Goal: Task Accomplishment & Management: Use online tool/utility

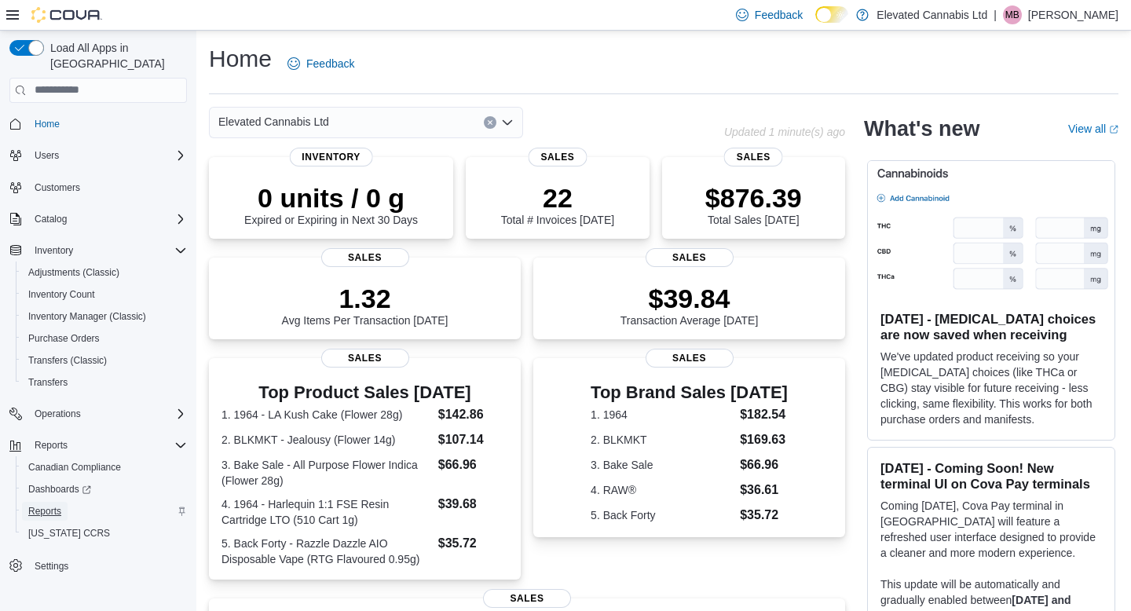
click at [42, 505] on span "Reports" at bounding box center [44, 511] width 33 height 13
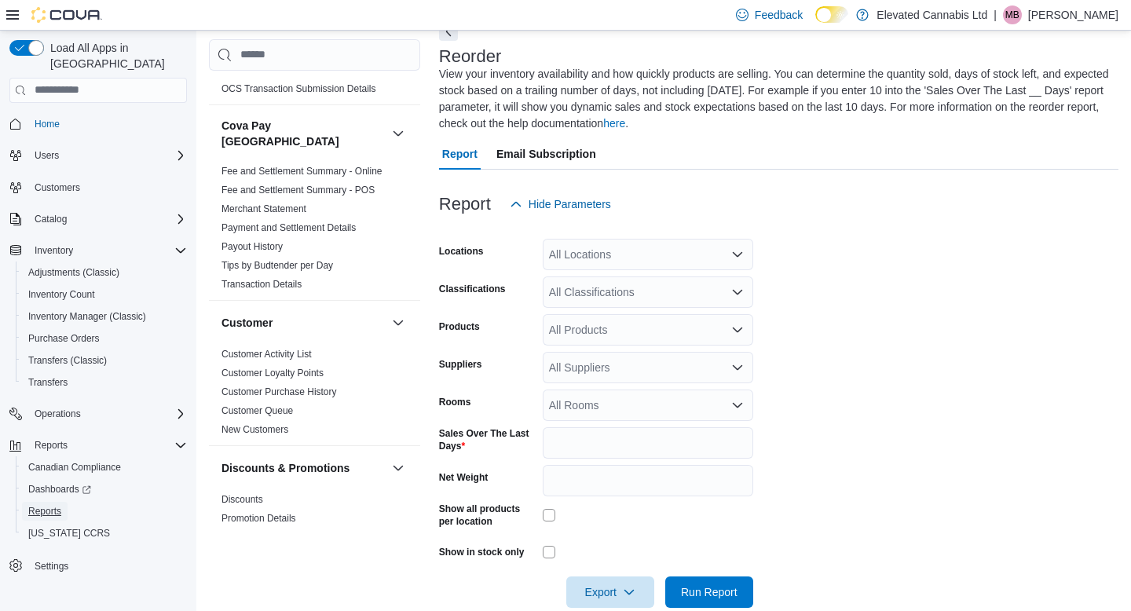
scroll to position [127, 0]
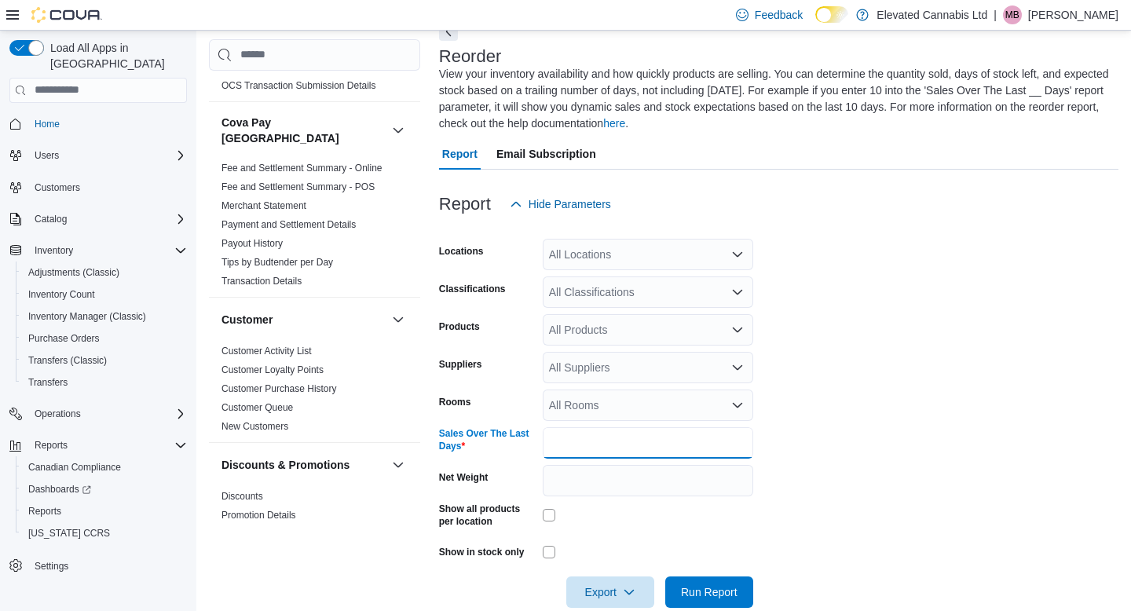
click at [561, 443] on input "*" at bounding box center [648, 442] width 210 height 31
type input "**"
click at [623, 300] on div "All Classifications" at bounding box center [648, 291] width 210 height 31
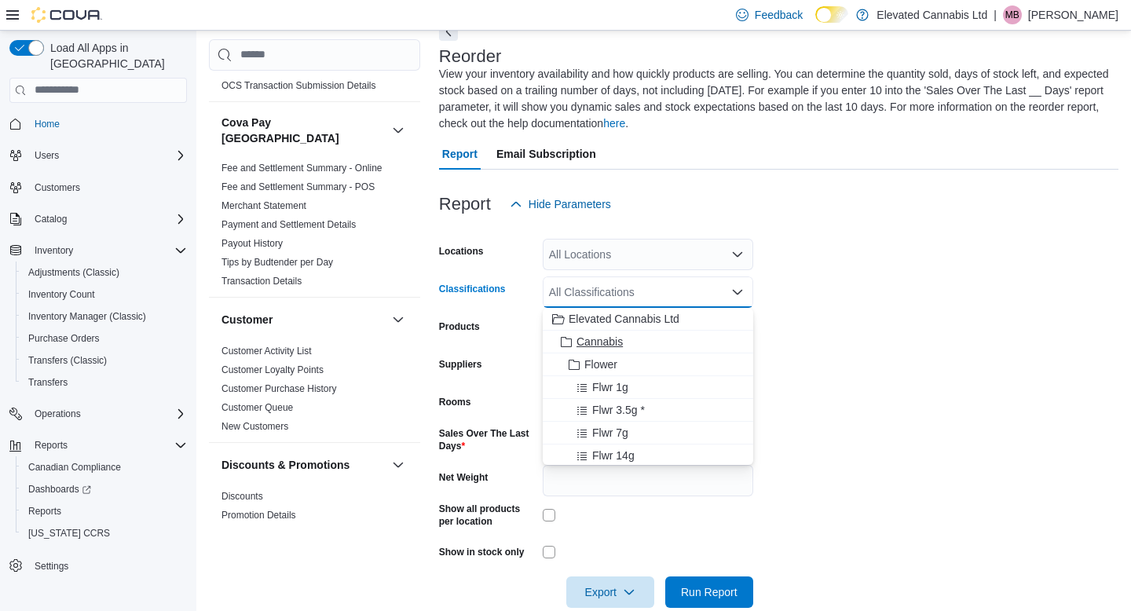
click at [599, 342] on span "Cannabis" at bounding box center [599, 342] width 46 height 16
click at [869, 353] on form "Locations All Locations Classifications Cannabis Combo box. Selected. Cannabis.…" at bounding box center [778, 414] width 679 height 388
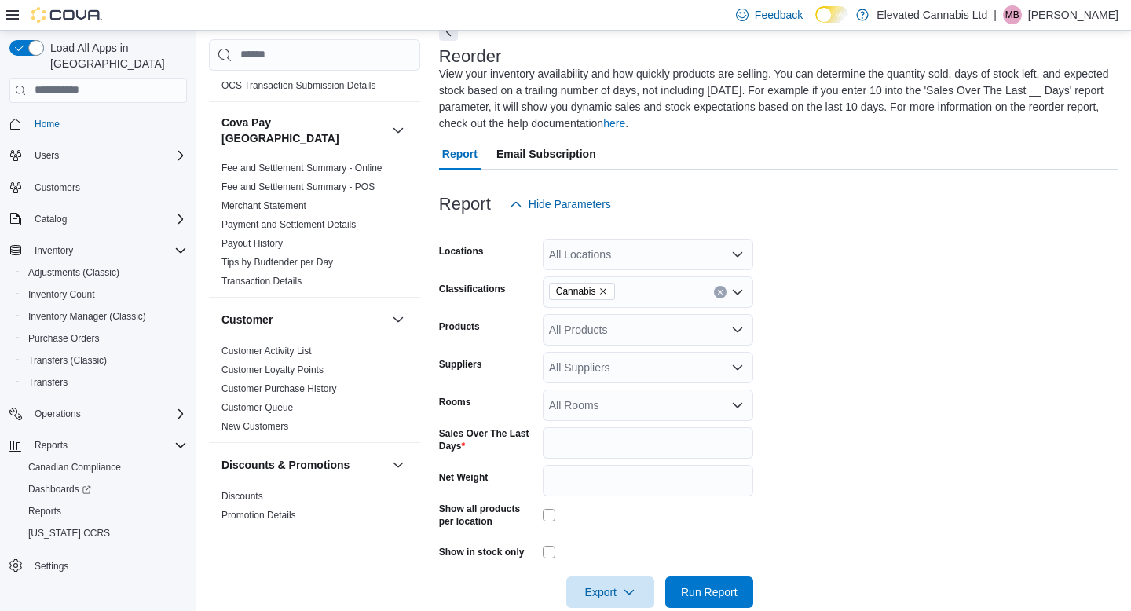
scroll to position [112, 0]
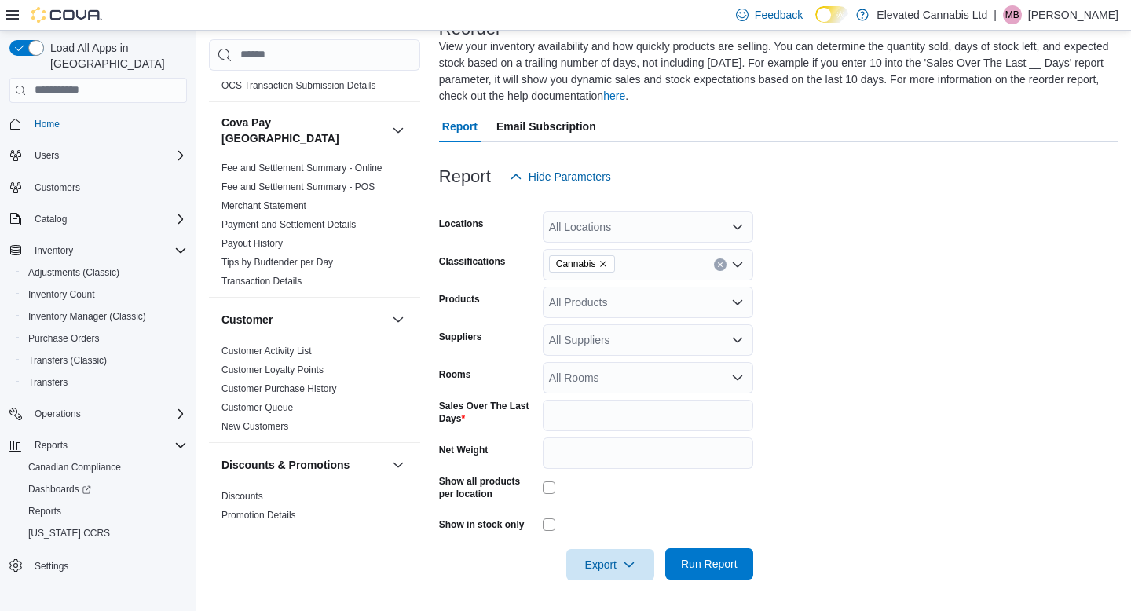
click at [708, 564] on span "Run Report" at bounding box center [709, 564] width 57 height 16
click at [623, 567] on span "Export" at bounding box center [609, 563] width 69 height 31
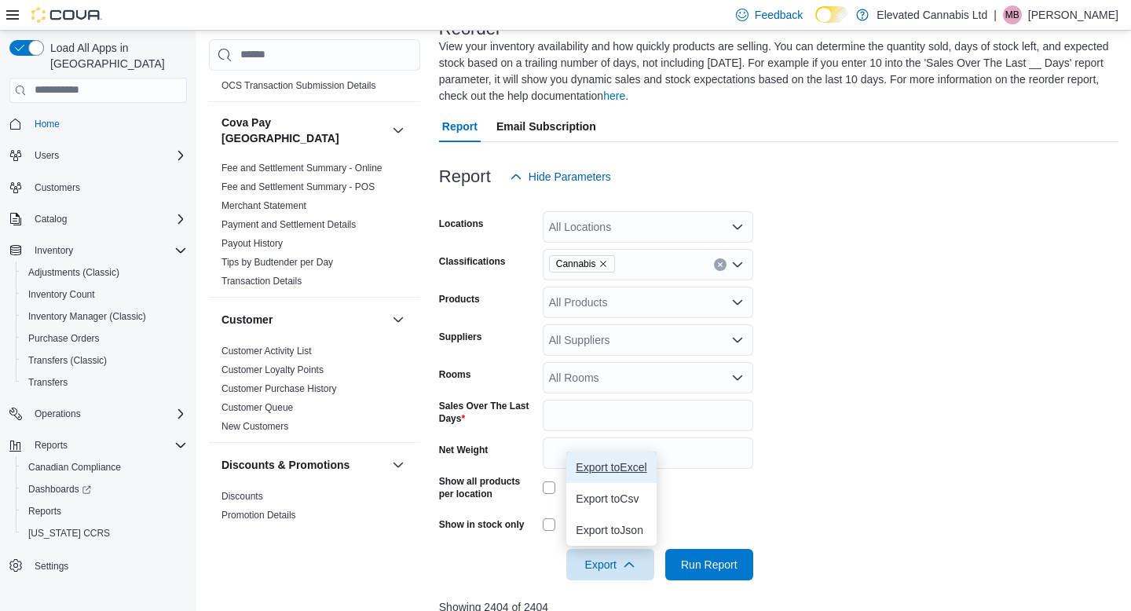
click at [615, 472] on span "Export to Excel" at bounding box center [610, 467] width 71 height 13
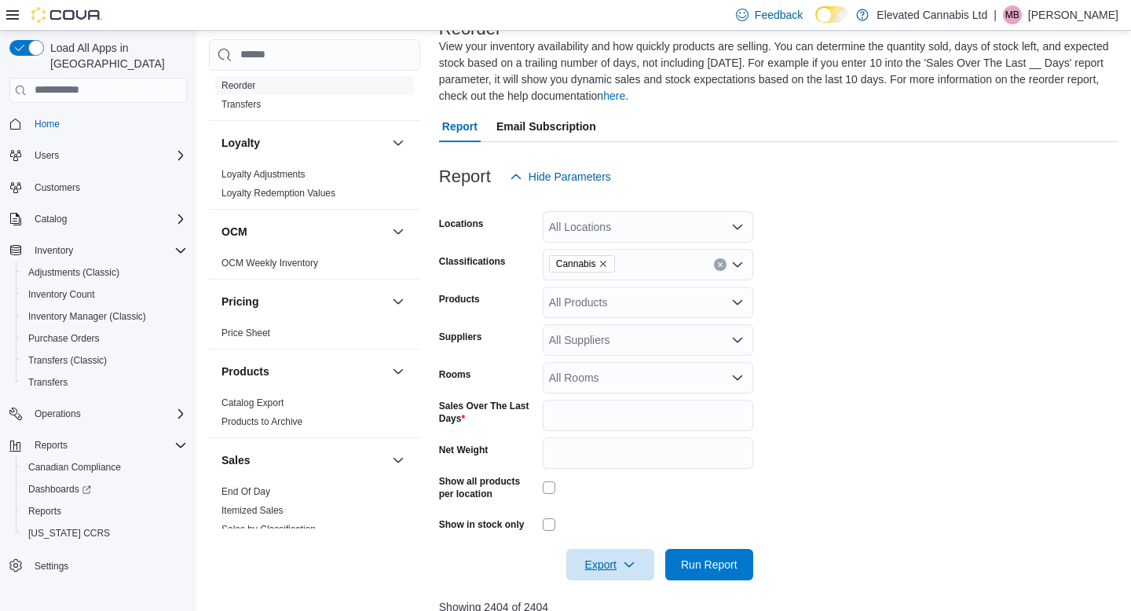
scroll to position [1025, 0]
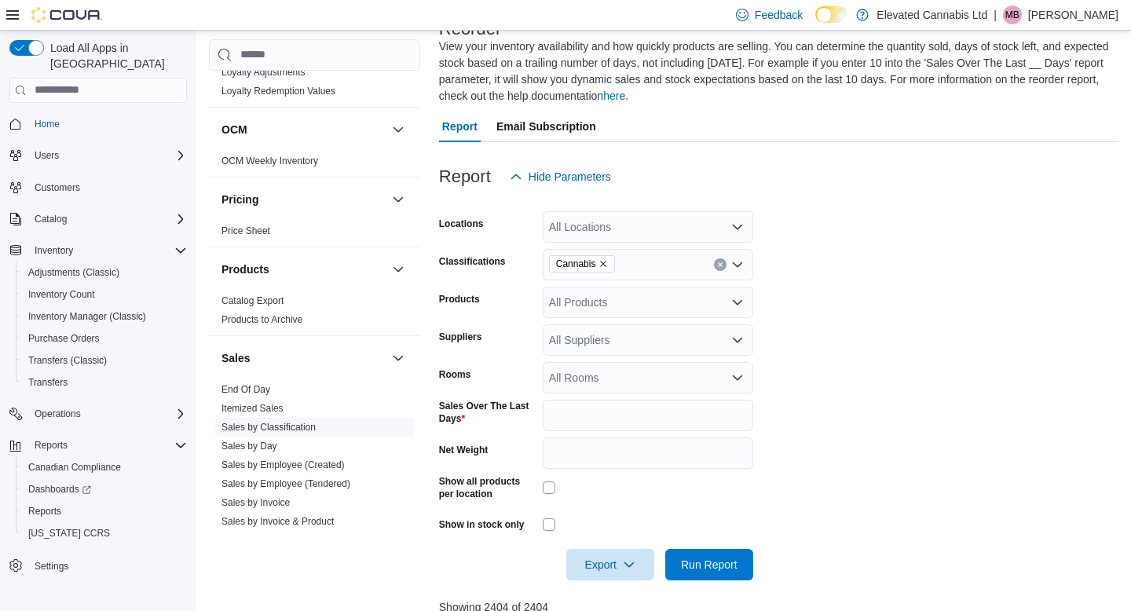
click at [296, 422] on link "Sales by Classification" at bounding box center [268, 427] width 94 height 11
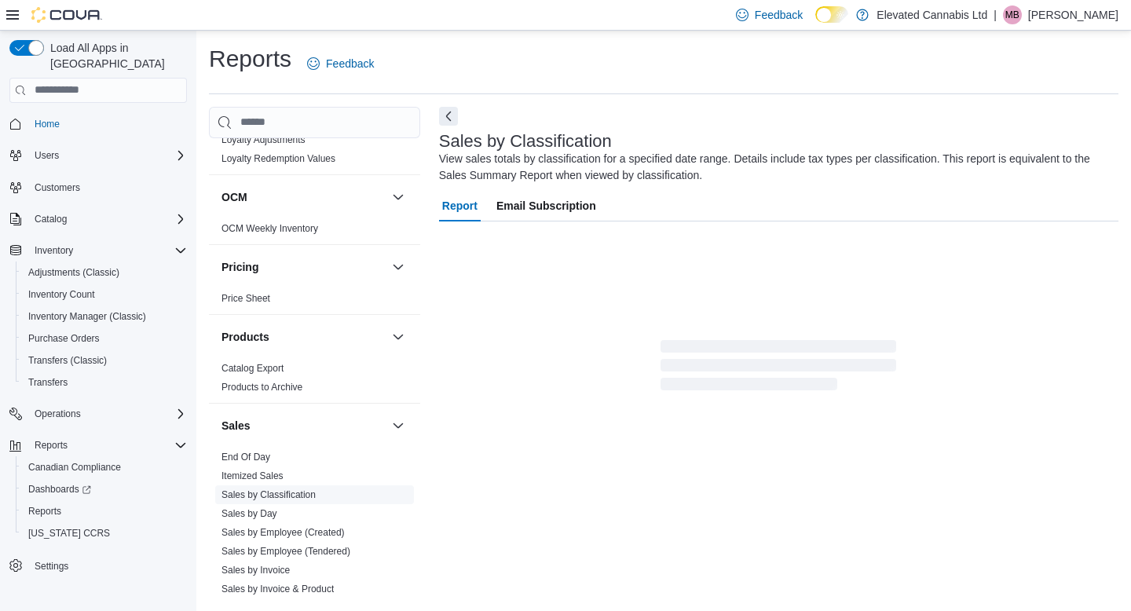
scroll to position [13, 0]
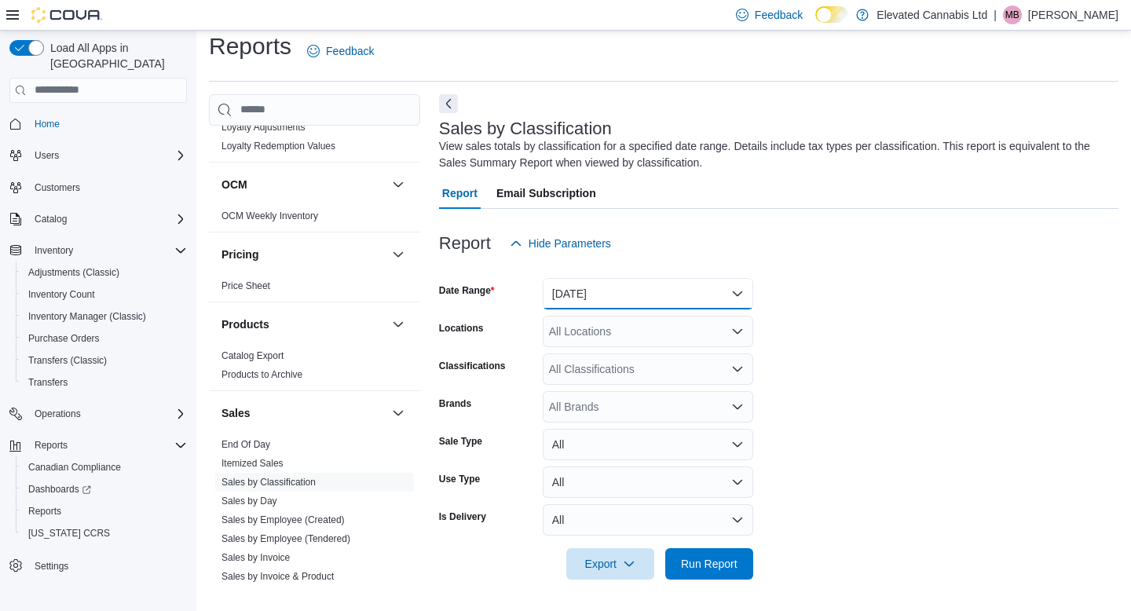
click at [629, 305] on button "Yesterday" at bounding box center [648, 293] width 210 height 31
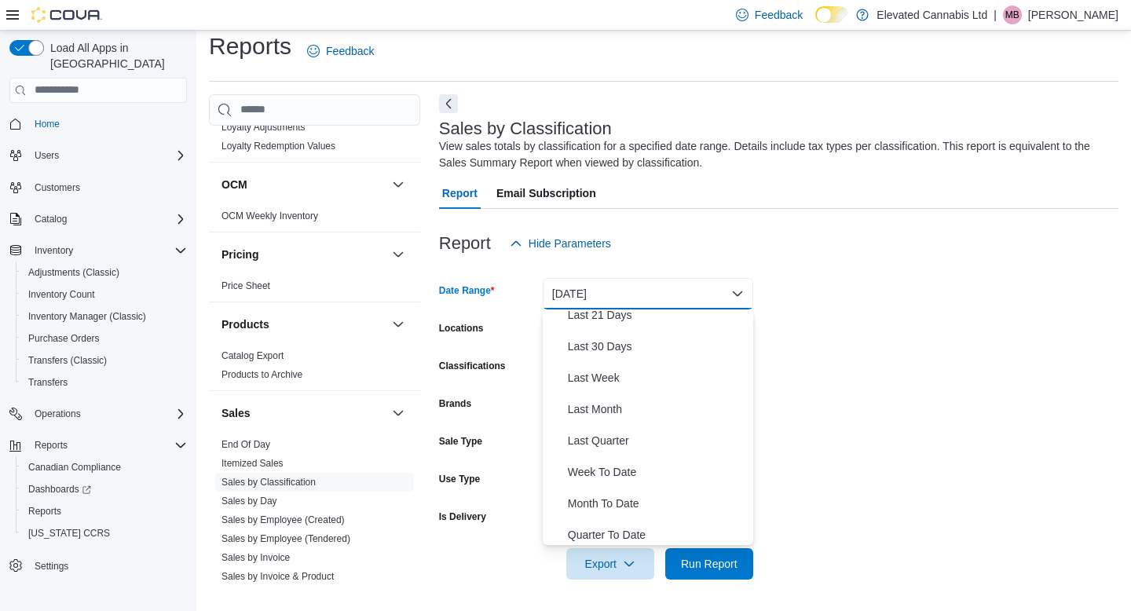
scroll to position [199, 0]
click at [609, 407] on span "Last Month" at bounding box center [657, 408] width 179 height 19
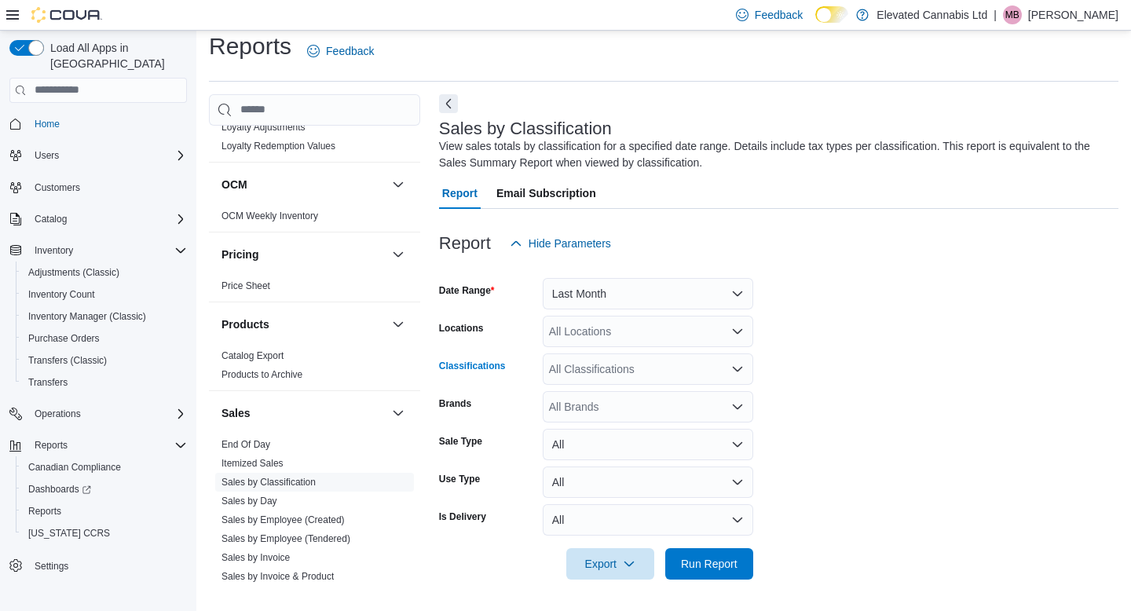
click at [653, 361] on div "All Classifications" at bounding box center [648, 368] width 210 height 31
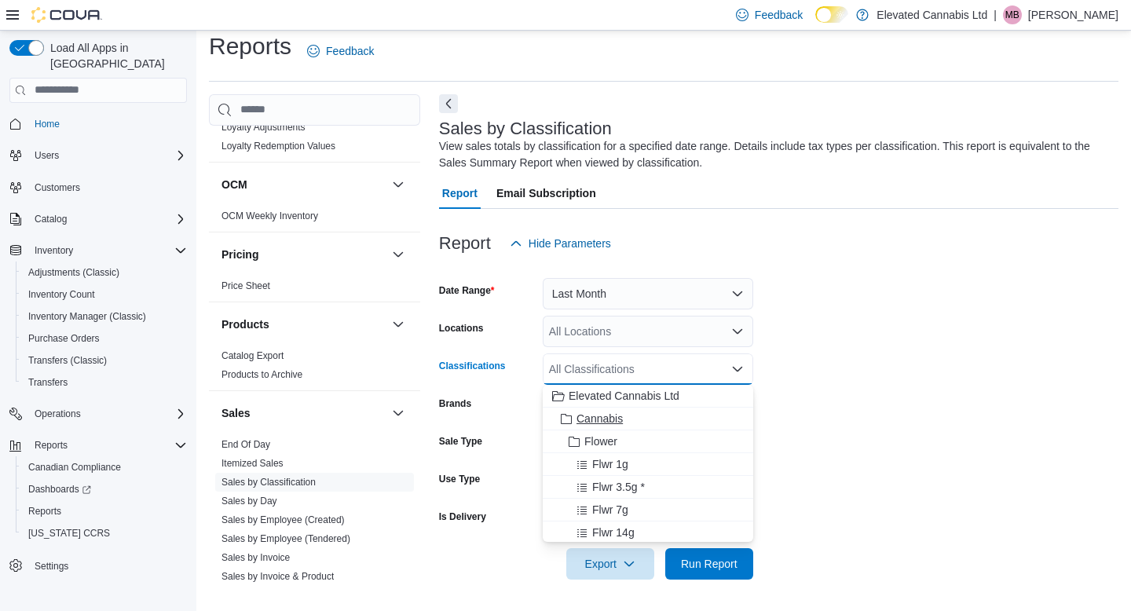
click at [596, 414] on span "Cannabis" at bounding box center [599, 419] width 46 height 16
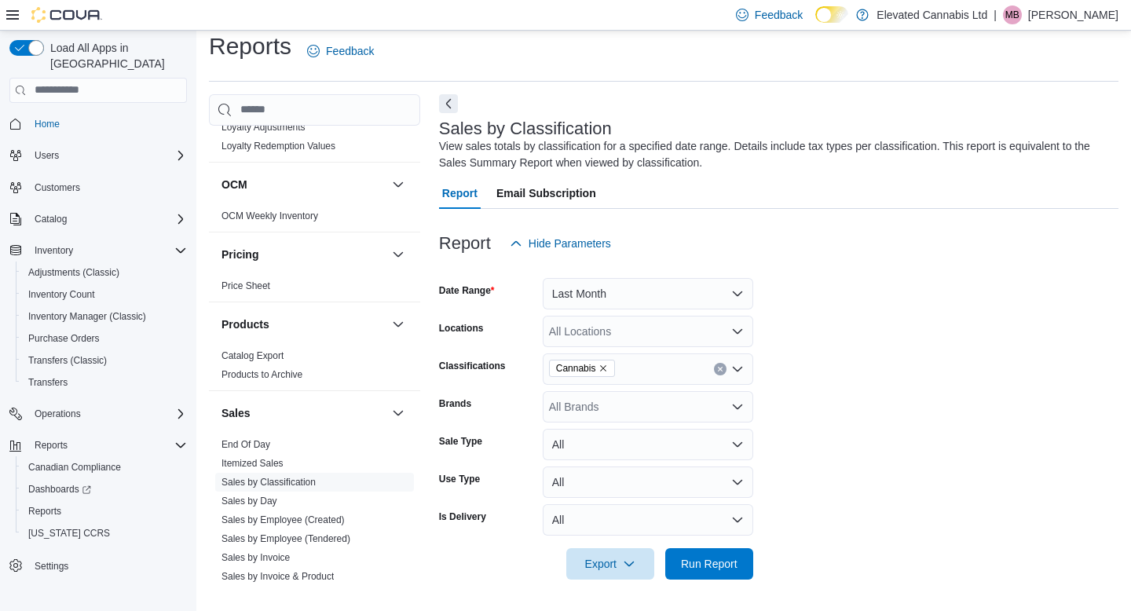
click at [803, 407] on form "Date Range Last Month Locations All Locations Classifications Cannabis Brands A…" at bounding box center [778, 419] width 679 height 320
click at [702, 555] on span "Run Report" at bounding box center [708, 562] width 69 height 31
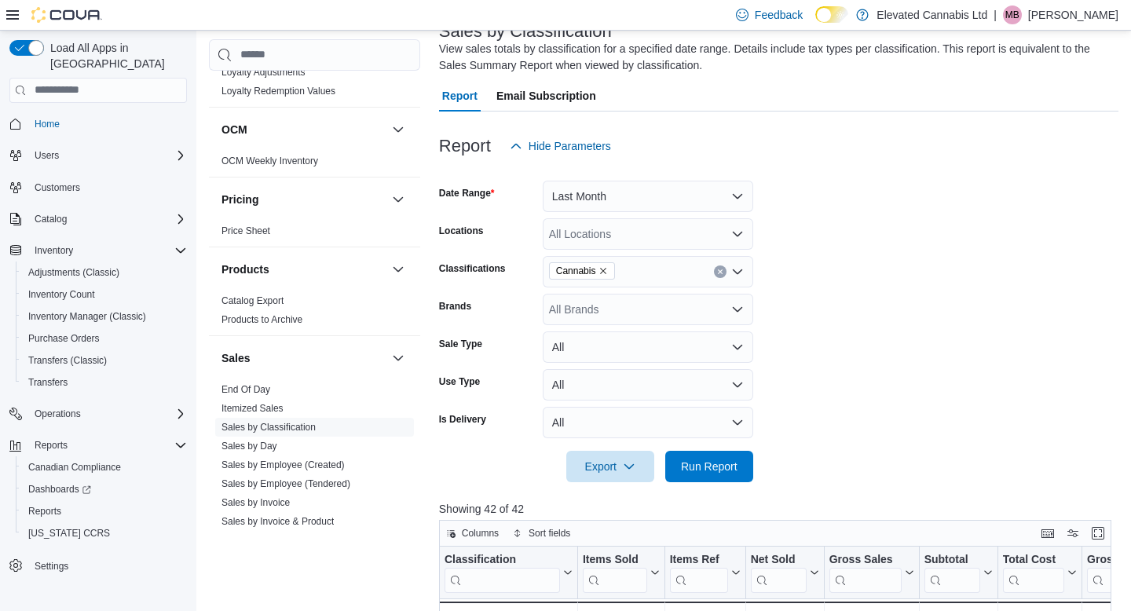
scroll to position [111, 0]
click at [619, 466] on span "Export" at bounding box center [609, 464] width 69 height 31
click at [634, 494] on span "Export to Excel" at bounding box center [610, 497] width 71 height 13
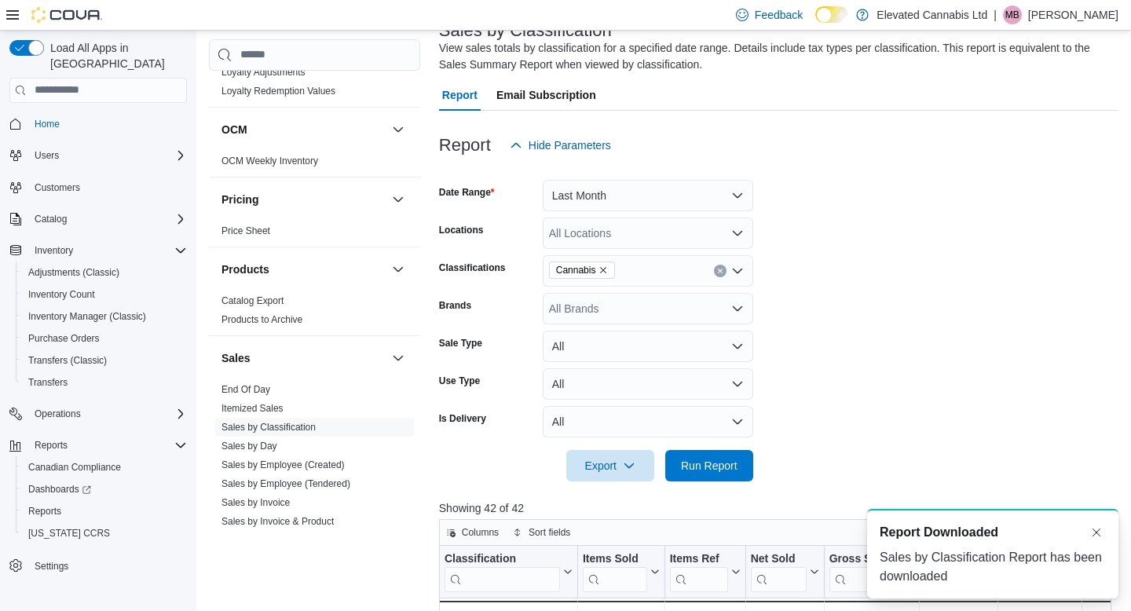
scroll to position [0, 0]
click at [852, 288] on form "Date Range Last Month Locations All Locations Classifications Cannabis Brands A…" at bounding box center [778, 321] width 679 height 320
click at [880, 338] on form "Date Range Last Month Locations All Locations Classifications Cannabis Brands A…" at bounding box center [778, 321] width 679 height 320
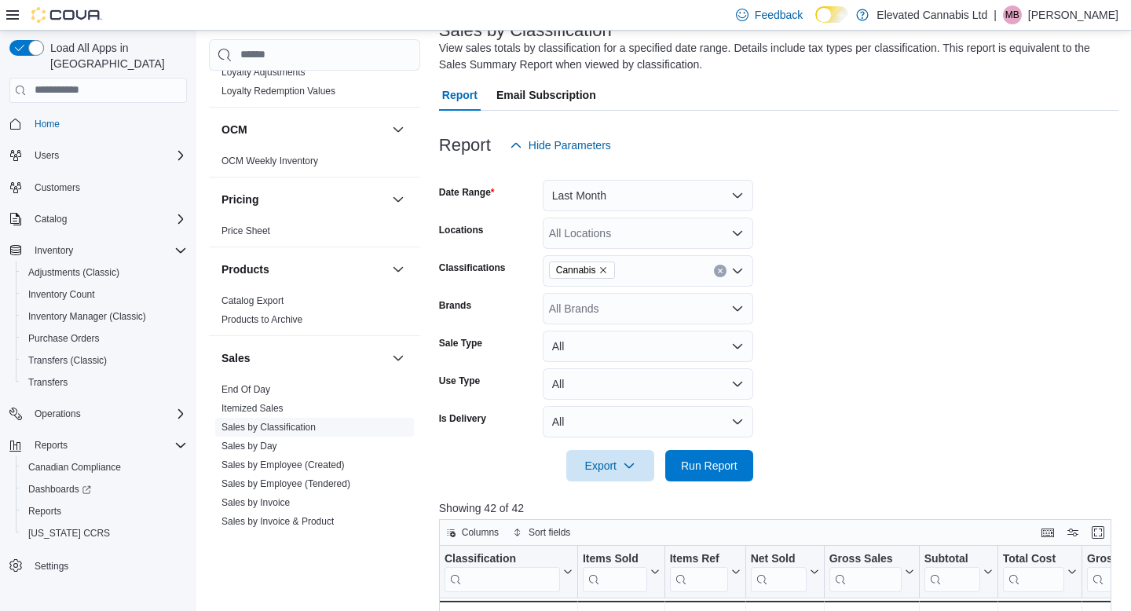
scroll to position [1238, 0]
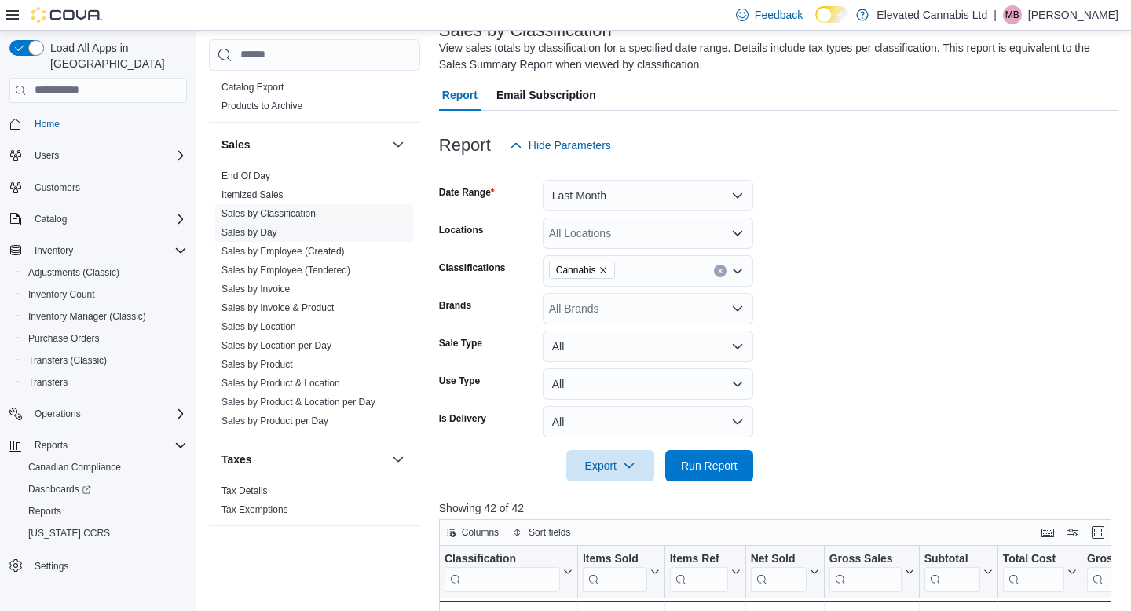
click at [256, 227] on link "Sales by Day" at bounding box center [249, 232] width 56 height 11
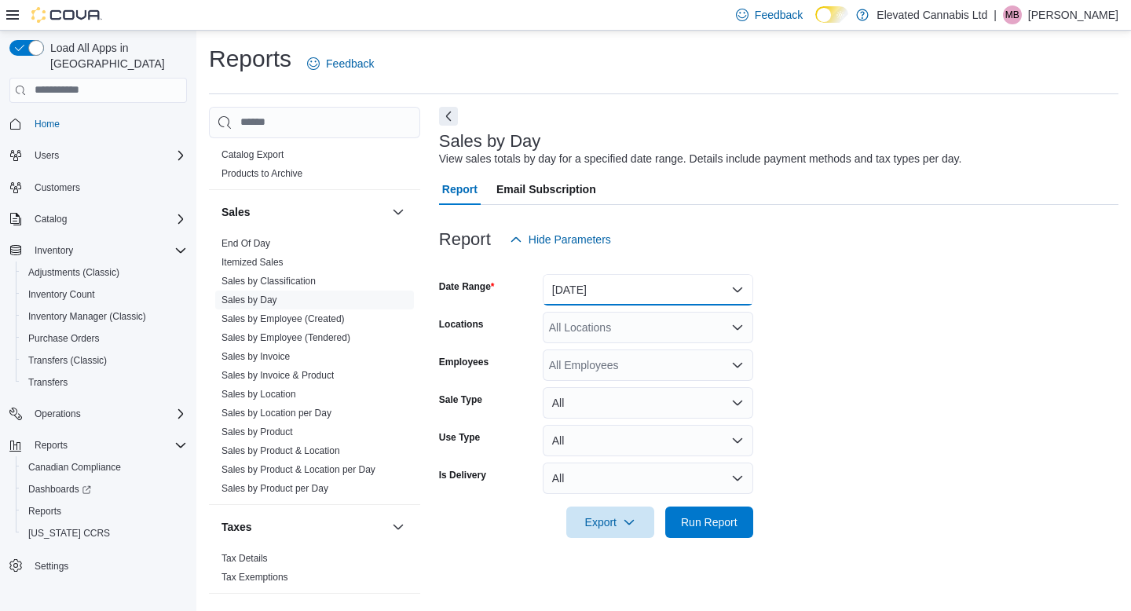
click at [589, 291] on button "Yesterday" at bounding box center [648, 289] width 210 height 31
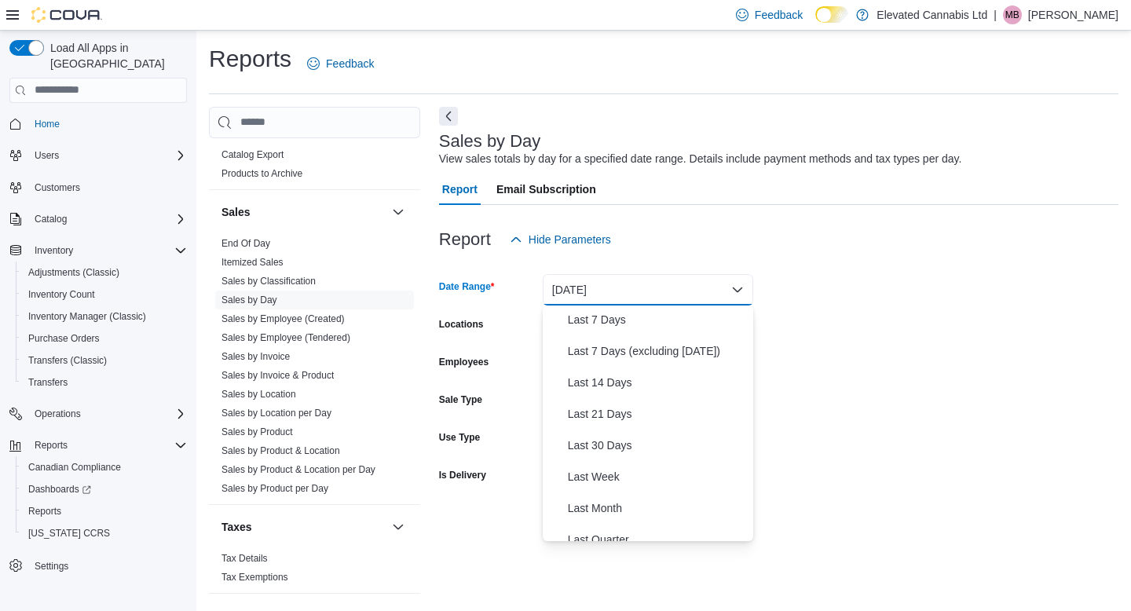
scroll to position [95, 0]
click at [617, 383] on span "Last 14 Days" at bounding box center [657, 383] width 179 height 19
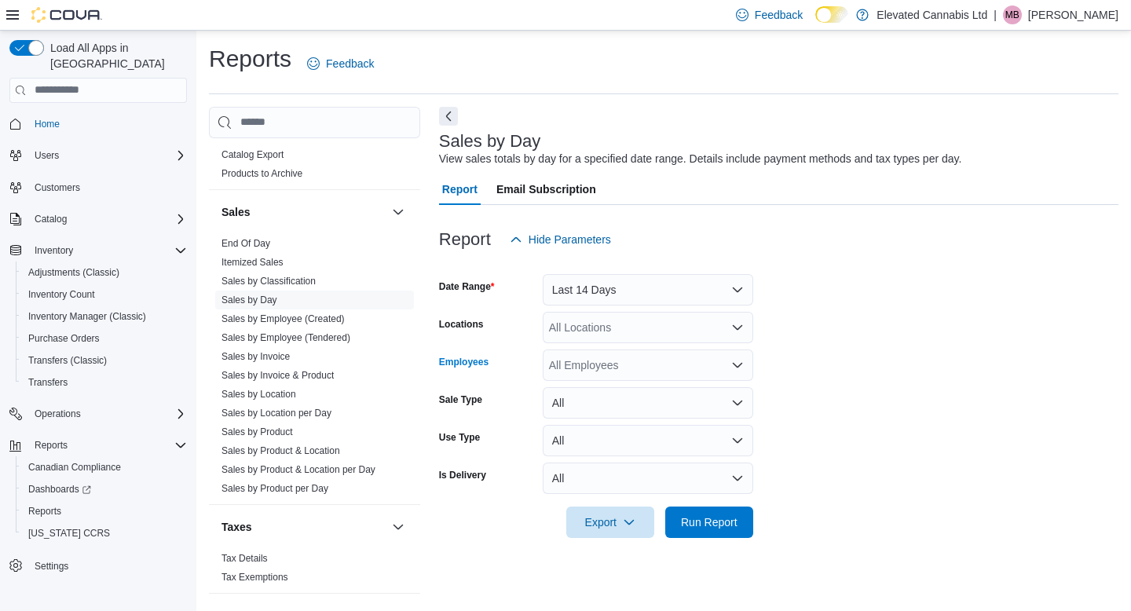
click at [610, 356] on div "All Employees" at bounding box center [648, 364] width 210 height 31
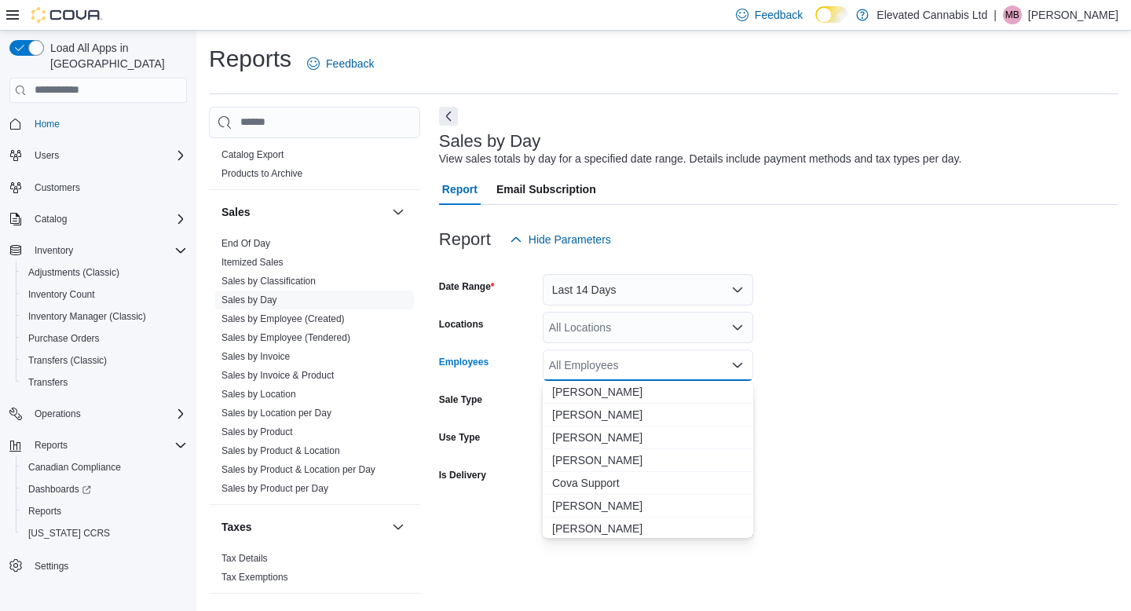
click at [616, 335] on div "All Locations" at bounding box center [648, 327] width 210 height 31
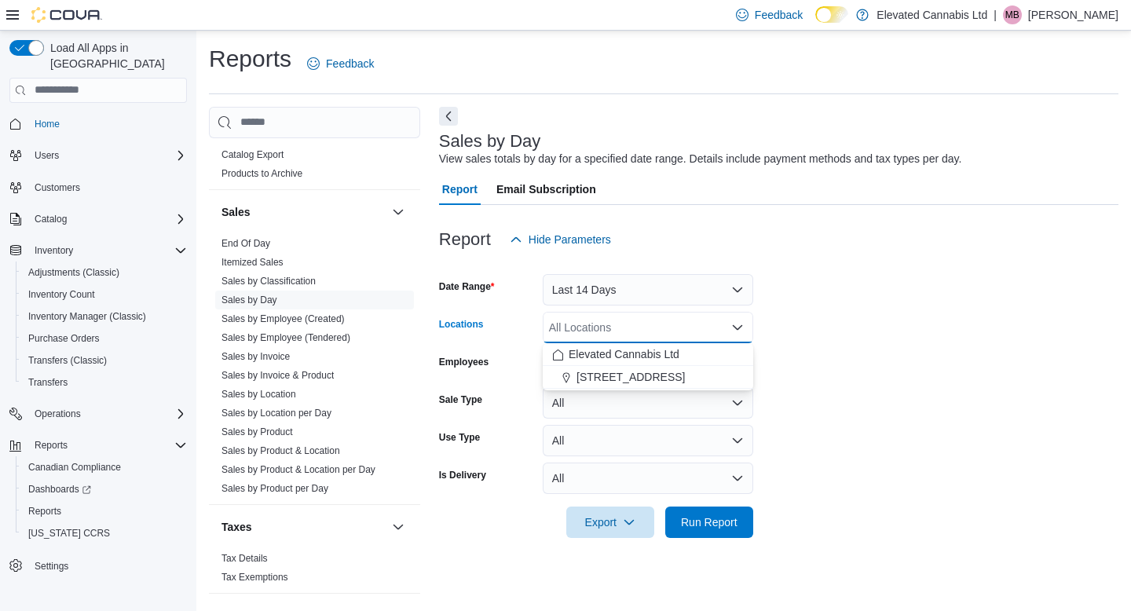
click at [916, 382] on form "Date Range Last 14 Days Locations All Locations Combo box. Selected. Combo box …" at bounding box center [778, 396] width 679 height 283
click at [885, 393] on form "Date Range Last 14 Days Locations All Locations Employees All Employees Sale Ty…" at bounding box center [778, 396] width 679 height 283
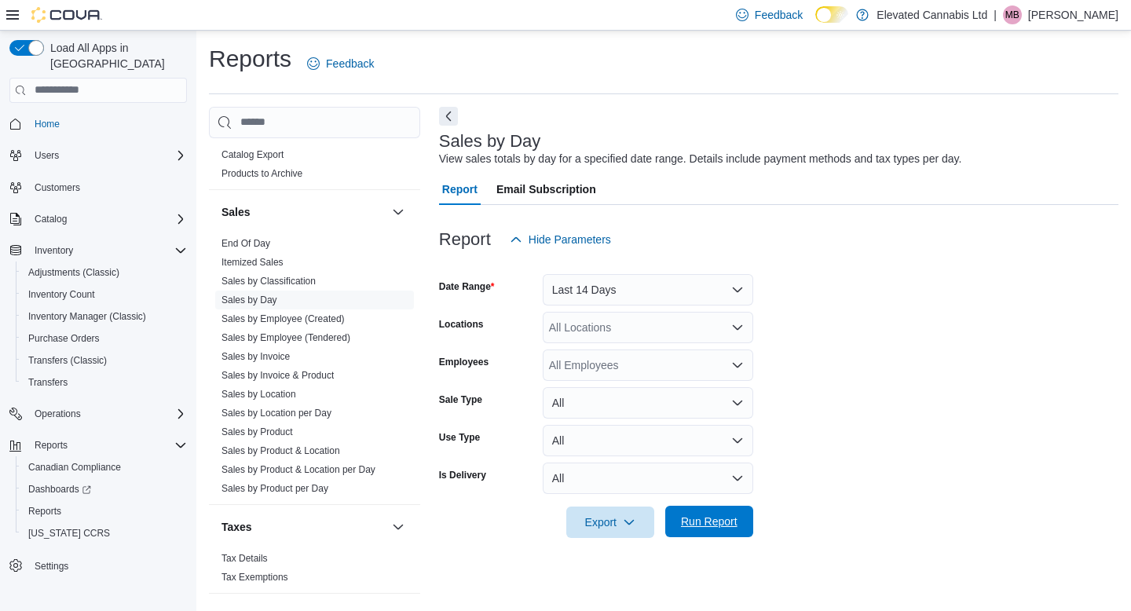
click at [728, 527] on span "Run Report" at bounding box center [709, 521] width 57 height 16
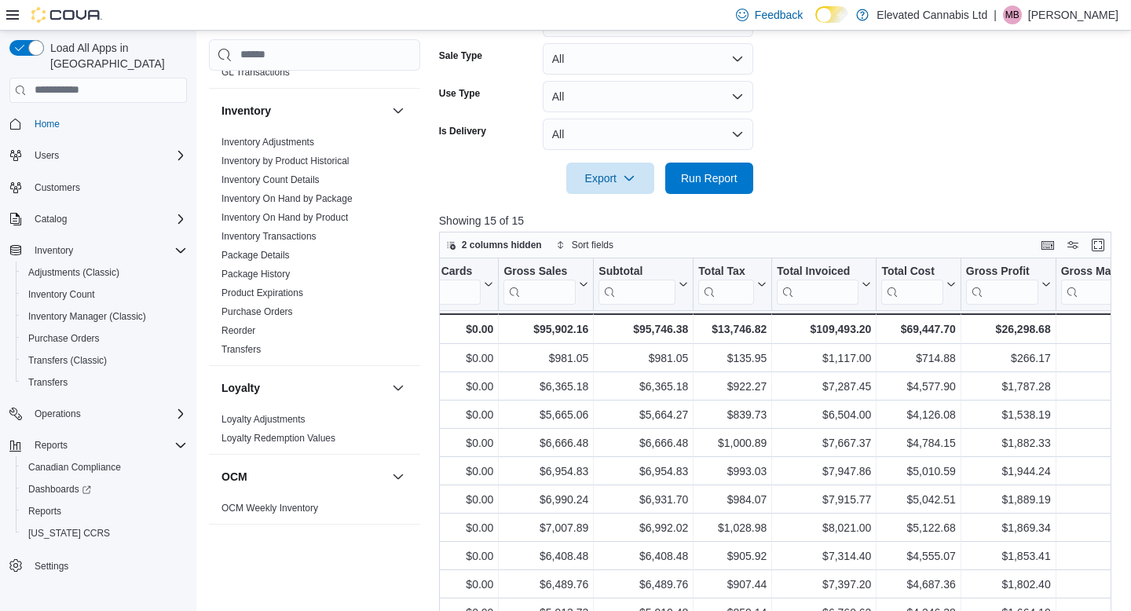
scroll to position [587, 0]
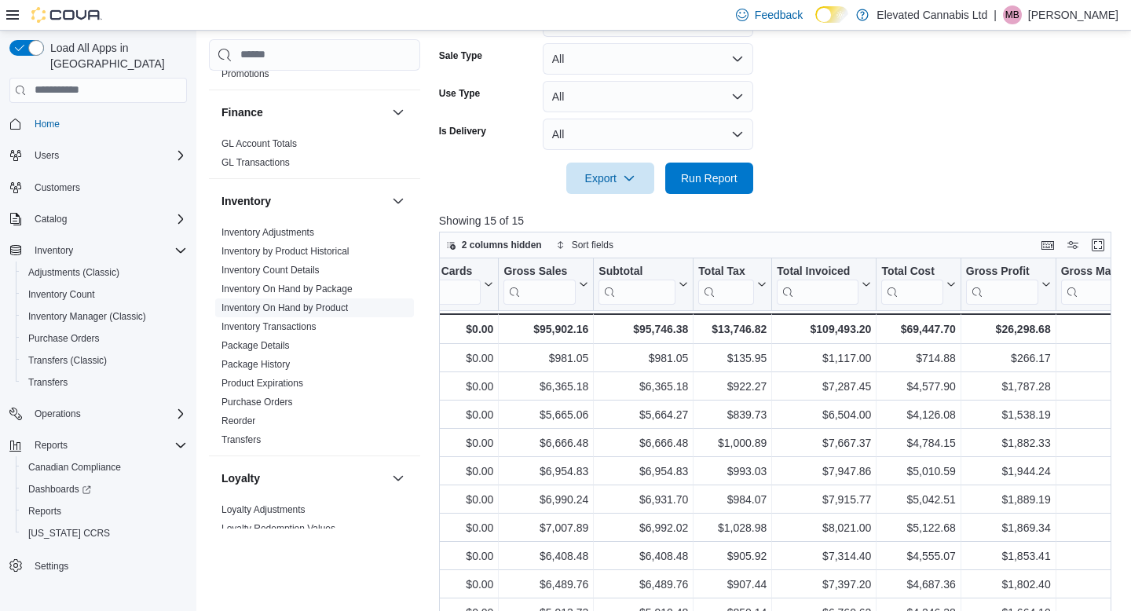
click at [330, 302] on link "Inventory On Hand by Product" at bounding box center [284, 307] width 126 height 11
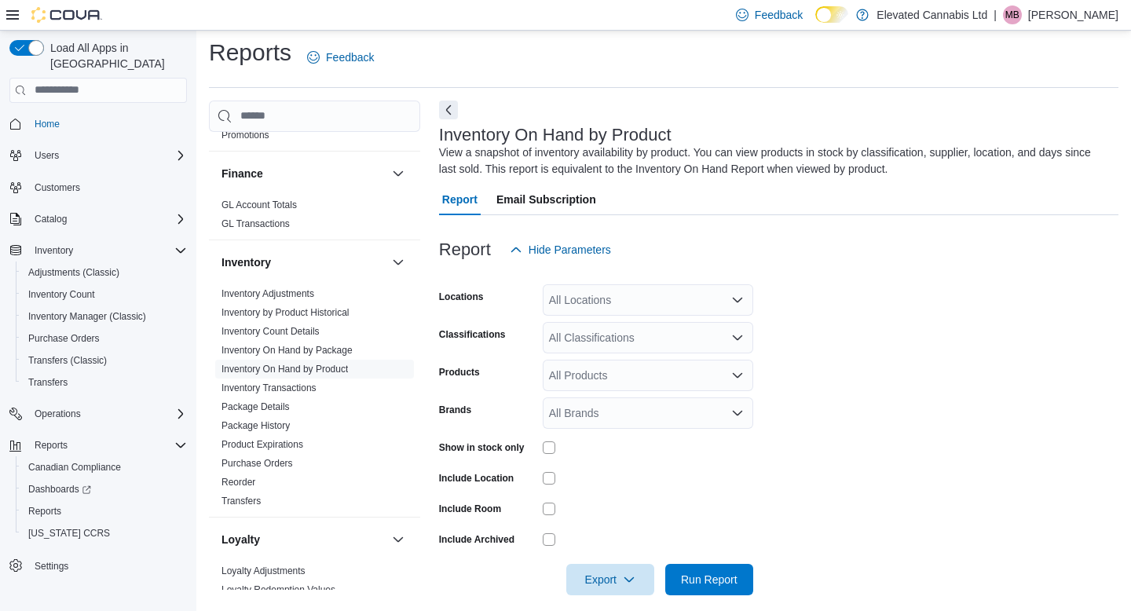
scroll to position [22, 0]
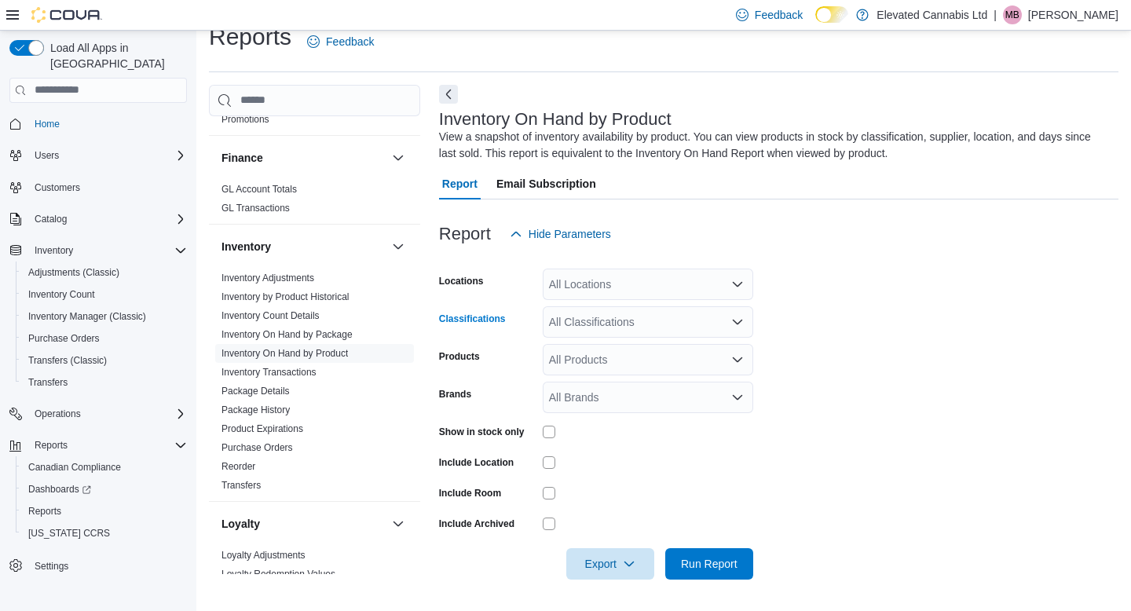
click at [619, 327] on div "All Classifications" at bounding box center [648, 321] width 210 height 31
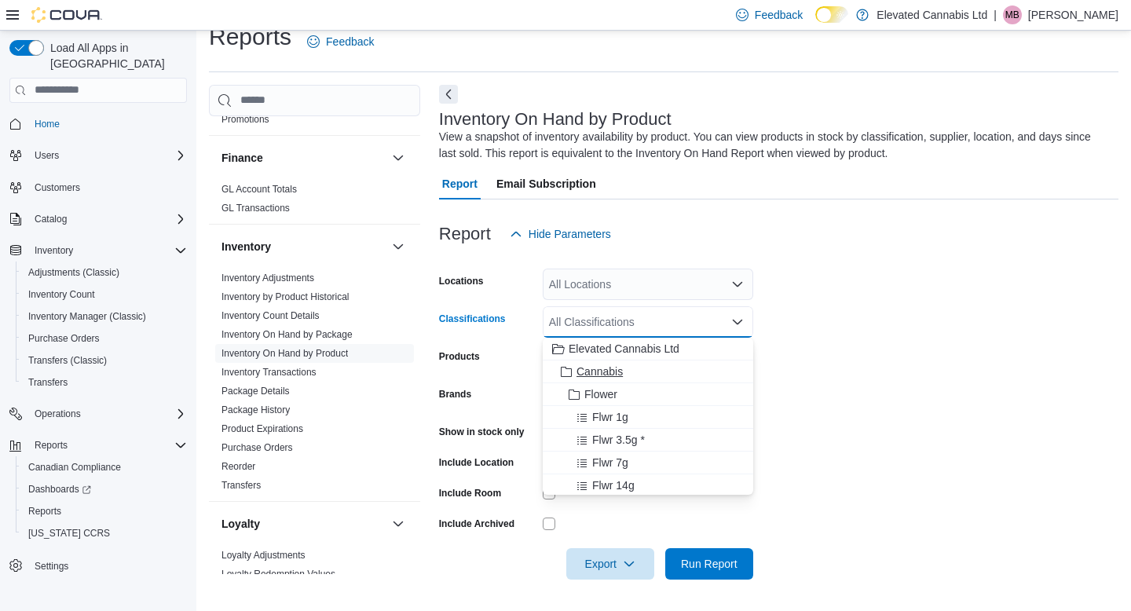
click at [590, 370] on span "Cannabis" at bounding box center [599, 372] width 46 height 16
click at [914, 361] on form "Locations All Locations Classifications Cannabis Combo box. Selected. Cannabis.…" at bounding box center [778, 415] width 679 height 330
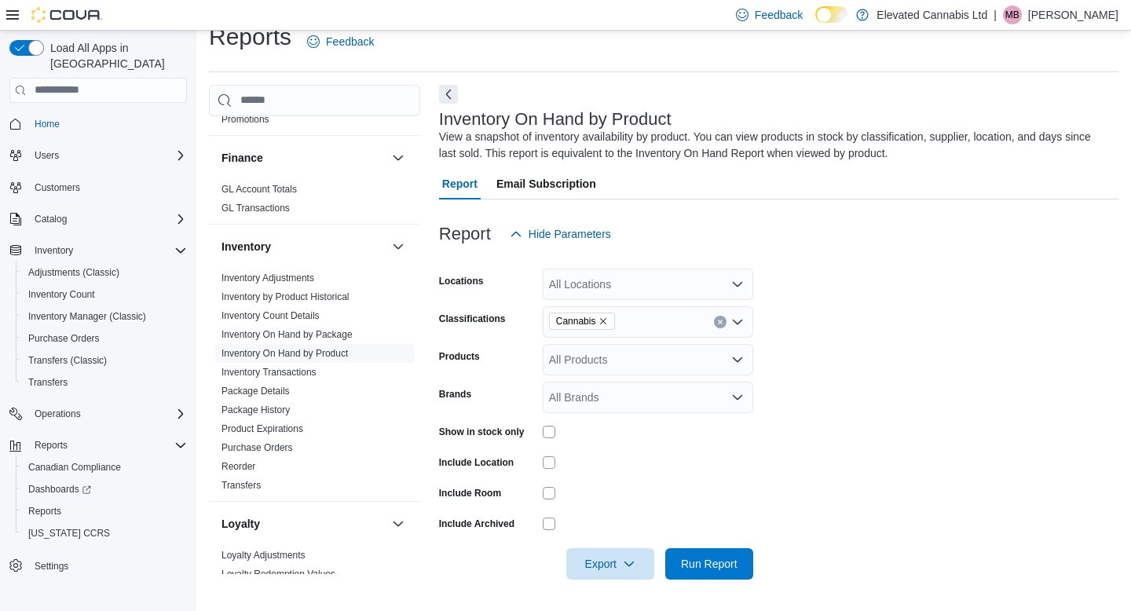
click at [554, 439] on div at bounding box center [648, 431] width 210 height 24
click at [636, 561] on span "Export" at bounding box center [609, 562] width 69 height 31
click at [622, 466] on span "Export to Excel" at bounding box center [610, 467] width 71 height 13
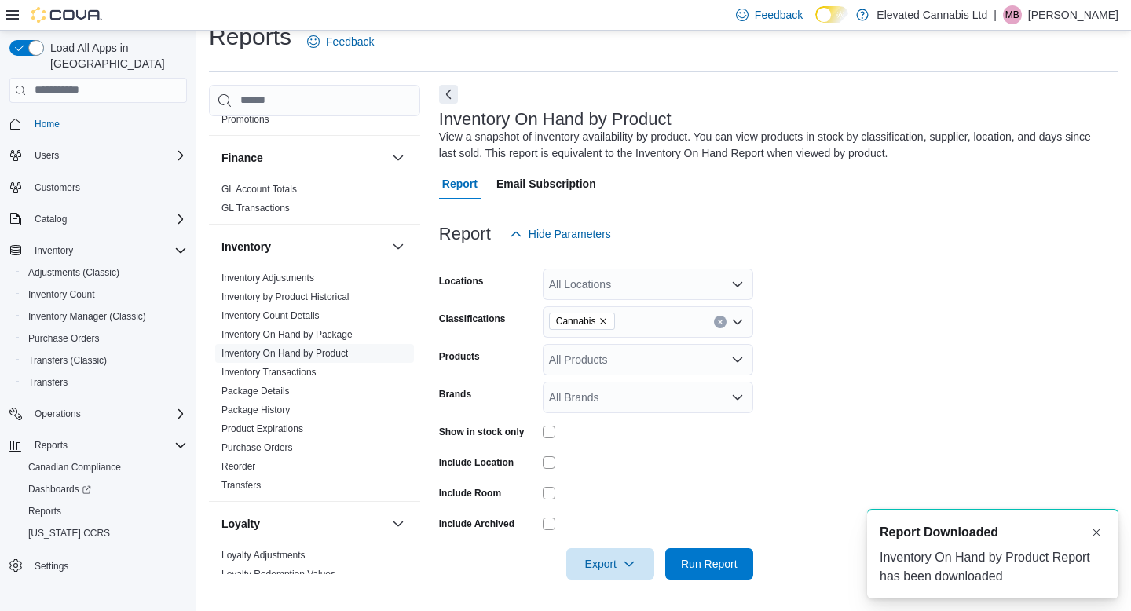
scroll to position [0, 0]
